Goal: Check status: Check status

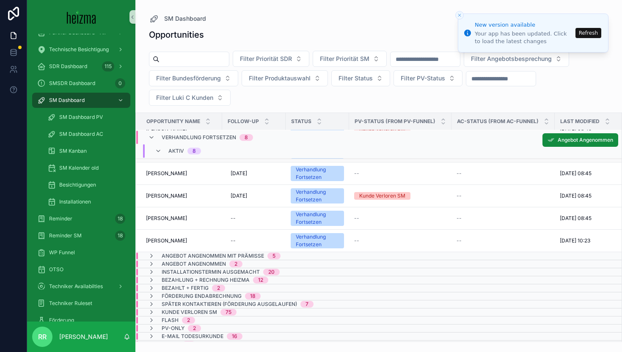
scroll to position [78, 0]
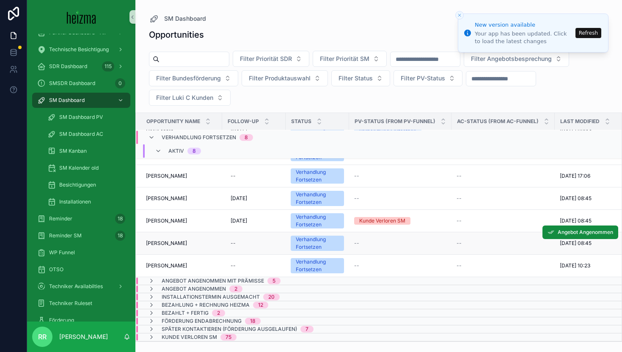
click at [184, 245] on span "[PERSON_NAME]" at bounding box center [166, 243] width 41 height 7
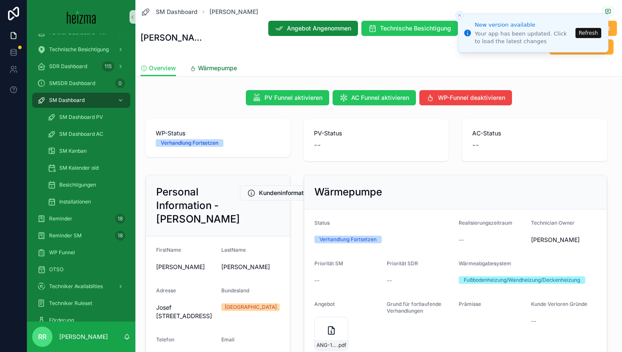
click at [220, 68] on span "Wärmepumpe" at bounding box center [217, 68] width 39 height 8
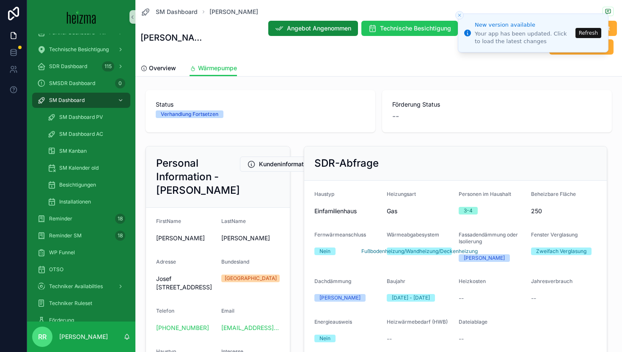
click at [582, 33] on button "Refresh" at bounding box center [588, 33] width 26 height 10
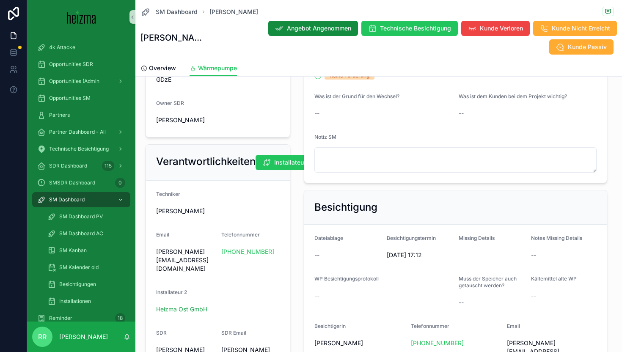
scroll to position [154, 0]
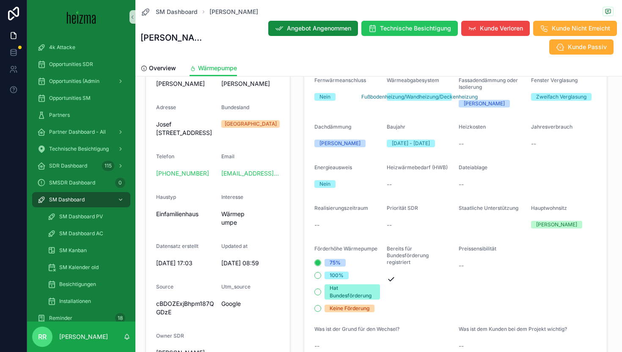
click at [524, 141] on form "Haustyp Einfamilienhaus Heizungsart Gas Personen im Haushalt 3-4 Beheizbare Flä…" at bounding box center [455, 220] width 302 height 389
click at [531, 141] on span "--" at bounding box center [533, 144] width 5 height 8
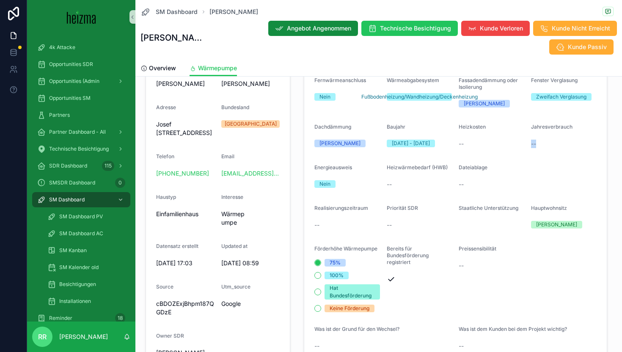
click at [531, 141] on span "--" at bounding box center [533, 144] width 5 height 8
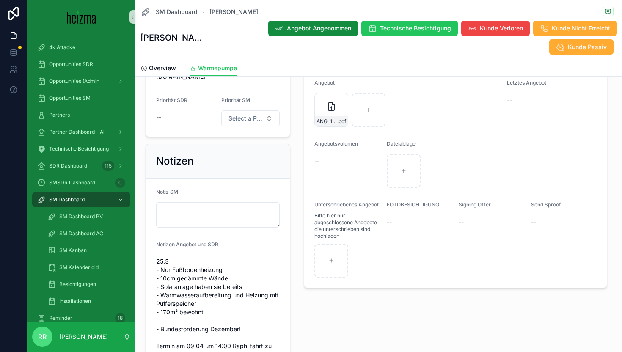
scroll to position [433, 0]
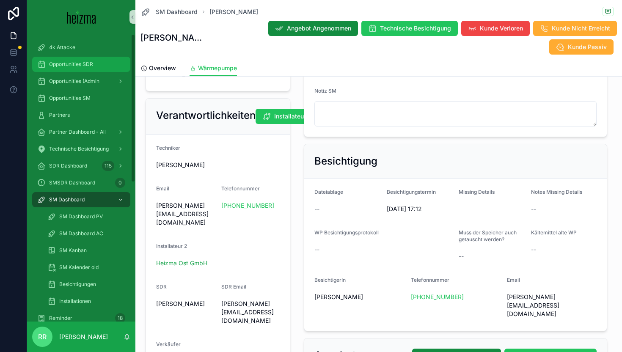
click at [83, 63] on span "Opportunities SDR" at bounding box center [71, 64] width 44 height 7
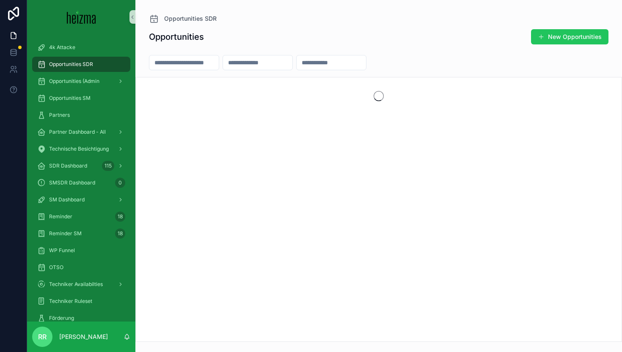
click at [191, 61] on input "scrollable content" at bounding box center [183, 63] width 69 height 12
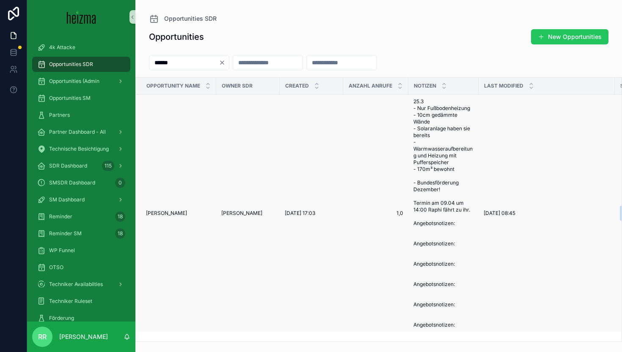
type input "******"
click at [165, 212] on span "[PERSON_NAME]" at bounding box center [166, 213] width 41 height 7
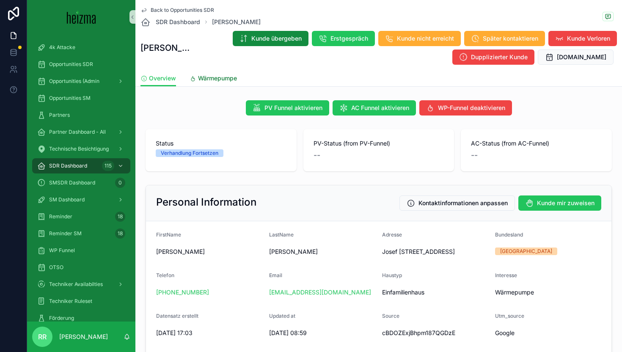
click at [217, 71] on link "Wärmepumpe" at bounding box center [213, 79] width 47 height 17
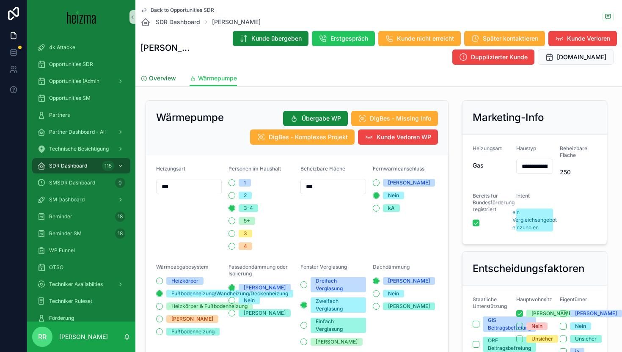
click at [162, 76] on span "Overview" at bounding box center [162, 78] width 27 height 8
